Goal: Task Accomplishment & Management: Use online tool/utility

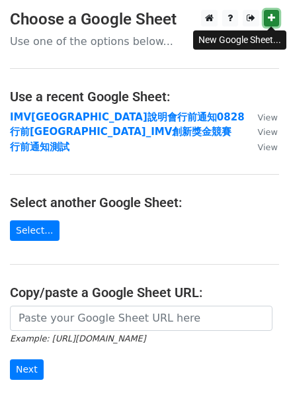
click at [277, 12] on link at bounding box center [271, 18] width 15 height 17
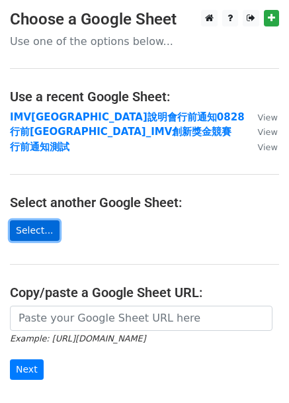
click at [49, 232] on link "Select..." at bounding box center [35, 230] width 50 height 21
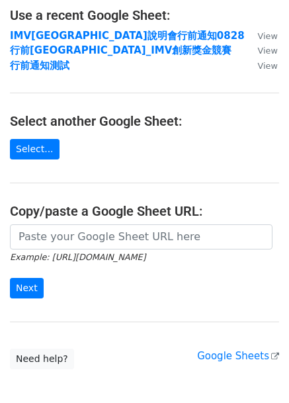
scroll to position [150, 0]
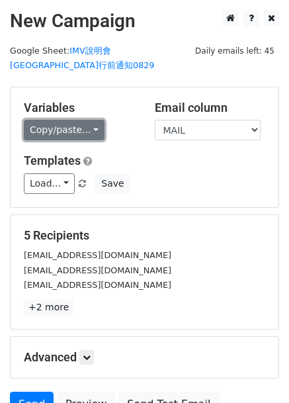
click at [94, 120] on link "Copy/paste..." at bounding box center [64, 130] width 81 height 21
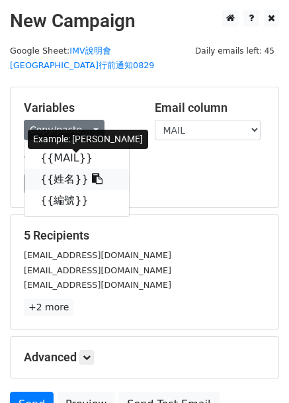
click at [52, 169] on link "{{姓名}}" at bounding box center [76, 179] width 105 height 21
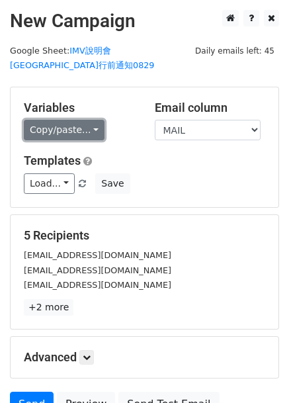
click at [91, 120] on link "Copy/paste..." at bounding box center [64, 130] width 81 height 21
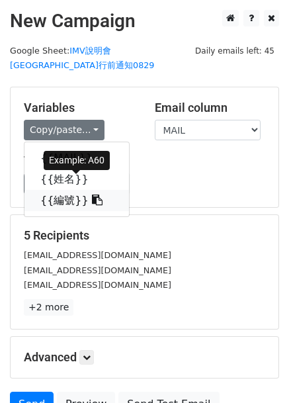
click at [92, 195] on icon at bounding box center [97, 200] width 11 height 11
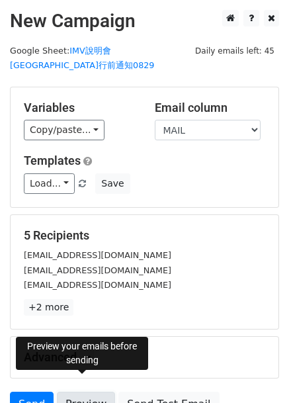
click at [74, 392] on link "Preview" at bounding box center [86, 404] width 58 height 25
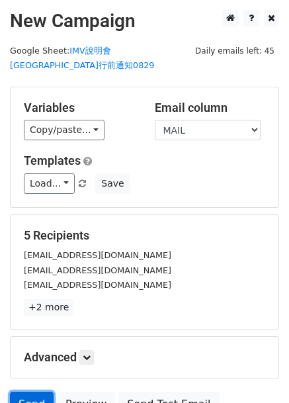
click at [26, 392] on link "Send" at bounding box center [32, 404] width 44 height 25
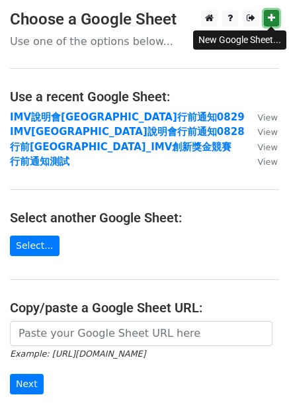
click at [275, 23] on link at bounding box center [271, 18] width 15 height 17
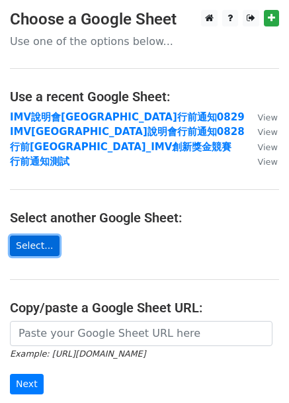
click at [30, 250] on link "Select..." at bounding box center [35, 246] width 50 height 21
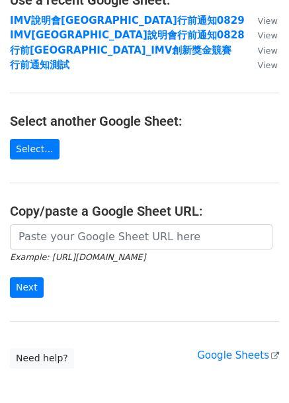
scroll to position [165, 0]
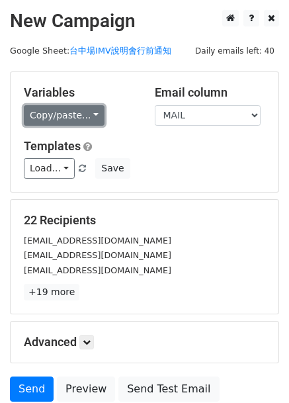
click at [78, 114] on link "Copy/paste..." at bounding box center [64, 115] width 81 height 21
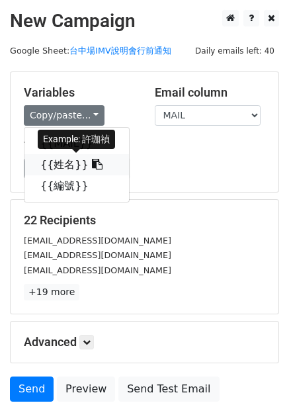
click at [57, 165] on link "{{姓名}}" at bounding box center [76, 164] width 105 height 21
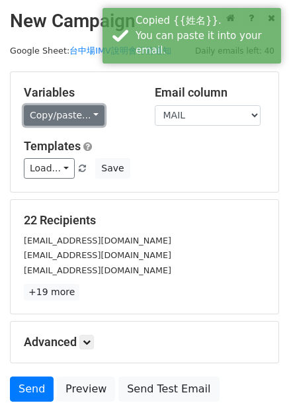
click at [88, 120] on link "Copy/paste..." at bounding box center [64, 115] width 81 height 21
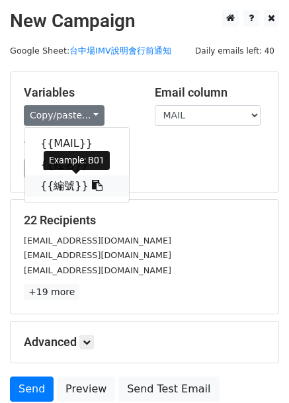
click at [92, 187] on icon at bounding box center [97, 185] width 11 height 11
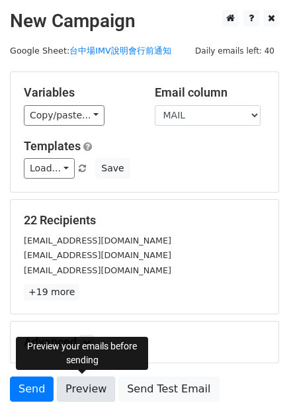
click at [70, 391] on link "Preview" at bounding box center [86, 389] width 58 height 25
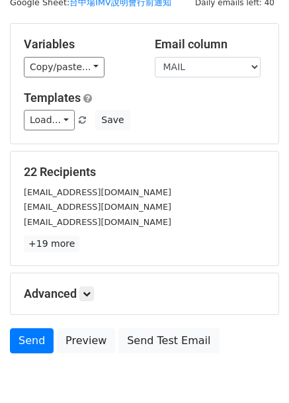
scroll to position [108, 0]
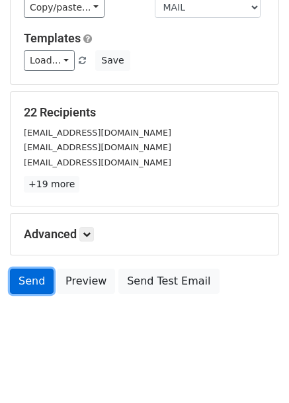
click at [35, 274] on link "Send" at bounding box center [32, 281] width 44 height 25
